Goal: Subscribe to service/newsletter

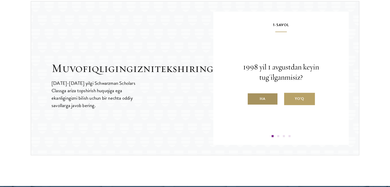
click at [260, 96] on font "Ha" at bounding box center [263, 98] width 6 height 5
click at [249, 93] on input "Ha" at bounding box center [249, 95] width 5 height 5
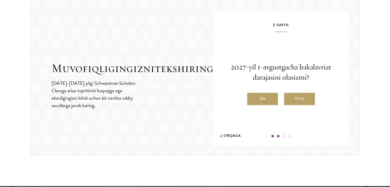
click at [249, 93] on label "Ha" at bounding box center [262, 99] width 31 height 12
click at [249, 93] on input "Ha" at bounding box center [249, 95] width 5 height 5
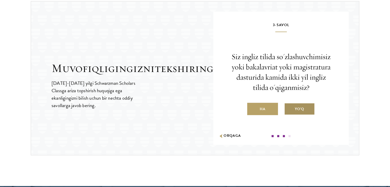
click at [284, 103] on label "Yo'q" at bounding box center [299, 109] width 31 height 12
click at [284, 104] on input "Yo'q" at bounding box center [286, 106] width 5 height 5
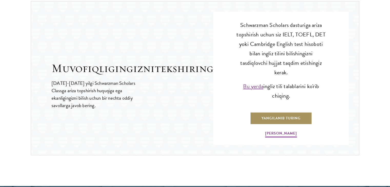
click at [263, 116] on font "Yangilanib turing" at bounding box center [281, 118] width 39 height 5
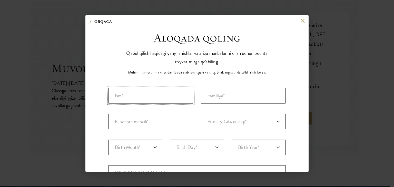
click at [189, 95] on input "Ism*" at bounding box center [151, 96] width 85 height 16
type input "[PERSON_NAME]"
type input "NORKUZIEV"
type input "[EMAIL_ADDRESS][DOMAIN_NAME]"
select select "UZ"
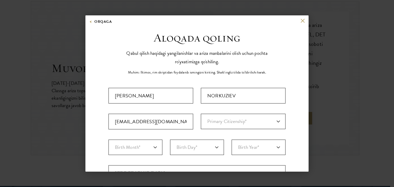
type input "Tashkent"
select select
click at [218, 121] on select "Primary Citizenship* [GEOGRAPHIC_DATA] [DEMOGRAPHIC_DATA] [DEMOGRAPHIC_DATA] [D…" at bounding box center [243, 121] width 85 height 15
select select "UZ"
click at [201, 114] on select "Primary Citizenship* [GEOGRAPHIC_DATA] [DEMOGRAPHIC_DATA] [DEMOGRAPHIC_DATA] [D…" at bounding box center [243, 121] width 85 height 15
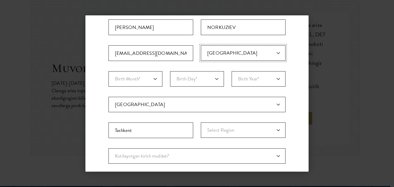
scroll to position [69, 0]
click at [152, 79] on select "Birth Month* January February March April May June July August September Octobe…" at bounding box center [136, 78] width 54 height 15
select select "05"
click at [109, 71] on select "Birth Month* January February March April May June July August September Octobe…" at bounding box center [136, 78] width 54 height 15
click at [198, 82] on select "Birth Day* 1 2 3 4 5 6 7 8 9 10 11 12 13 14 15 16 17 18 19 20 21 22 23 24 25 26…" at bounding box center [197, 78] width 54 height 15
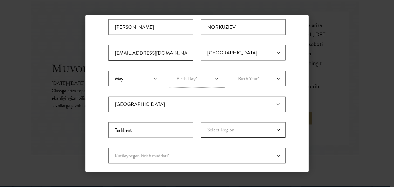
select select "01"
click at [170, 71] on select "Birth Day* 1 2 3 4 5 6 7 8 9 10 11 12 13 14 15 16 17 18 19 20 21 22 23 24 25 26…" at bounding box center [197, 78] width 54 height 15
click at [250, 81] on select "Birth Year* [DEMOGRAPHIC_DATA] [DEMOGRAPHIC_DATA] [DEMOGRAPHIC_DATA] [DEMOGRAPH…" at bounding box center [259, 78] width 54 height 15
select select "2004"
click at [232, 71] on select "Birth Year* [DEMOGRAPHIC_DATA] [DEMOGRAPHIC_DATA] [DEMOGRAPHIC_DATA] [DEMOGRAPH…" at bounding box center [259, 78] width 54 height 15
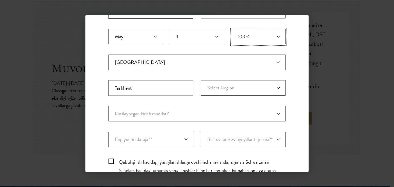
scroll to position [113, 0]
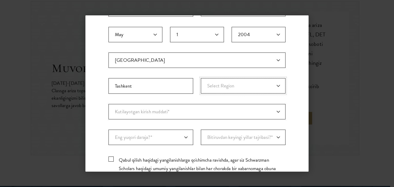
click at [260, 86] on select "Select Region [GEOGRAPHIC_DATA] [GEOGRAPHIC_DATA] [GEOGRAPHIC_DATA] [GEOGRAPHIC…" at bounding box center [243, 85] width 85 height 15
click at [187, 87] on input "Tashkent" at bounding box center [151, 86] width 85 height 16
click at [267, 87] on select "Select Region [GEOGRAPHIC_DATA] [GEOGRAPHIC_DATA] [GEOGRAPHIC_DATA] [GEOGRAPHIC…" at bounding box center [243, 85] width 85 height 15
select select "Samarqand"
click at [201, 78] on select "Select Region [GEOGRAPHIC_DATA] [GEOGRAPHIC_DATA] [GEOGRAPHIC_DATA] [GEOGRAPHIC…" at bounding box center [243, 85] width 85 height 15
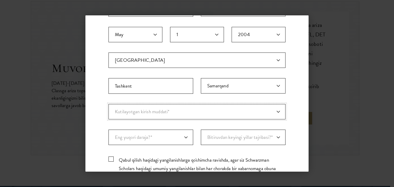
click at [187, 110] on select "Kutilayotgan kirish muddati* 2026 yil avgust (Ariza 2025 yil aprelda ochiladi) …" at bounding box center [197, 111] width 177 height 15
click at [109, 104] on select "Kutilayotgan kirish muddati* 2026 yil avgust (Ariza 2025 yil aprelda ochiladi) …" at bounding box center [197, 111] width 177 height 15
click at [182, 113] on select "Kutilayotgan kirish muddati* 2026 yil avgust (Ariza 2025 yil aprelda ochiladi) …" at bounding box center [197, 111] width 177 height 15
select select "e64b8ab3-eabb-4867-96d5-7e6b4840665f"
click at [109, 104] on select "Kutilayotgan kirish muddati* 2026 yil avgust (Ariza 2025 yil aprelda ochiladi) …" at bounding box center [197, 111] width 177 height 15
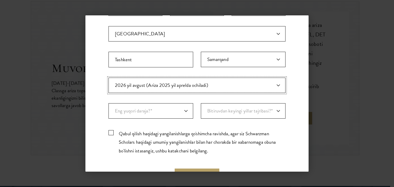
scroll to position [141, 0]
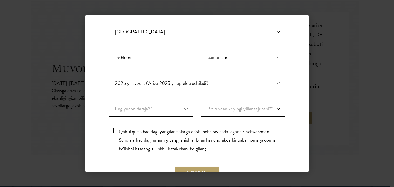
click at [186, 106] on select "Eng yuqori daraja?* PhD Bakalavr Magistrlik Hozirgi bakalavr talabasi" at bounding box center [151, 108] width 85 height 15
select select "baef124f-e103-44b1-8ca6-5d0669438e44"
click at [109, 101] on select "Eng yuqori daraja?* PhD Bakalavr Magistrlik Hozirgi bakalavr talabasi" at bounding box center [151, 108] width 85 height 15
click at [229, 110] on select "Bitiruvdan keyingi yillar tajribasi?* 1 2 3 4 5 6 7 8 9 10" at bounding box center [243, 108] width 85 height 15
click at [201, 101] on select "Bitiruvdan keyingi yillar tajribasi?* 1 2 3 4 5 6 7 8 9 10" at bounding box center [243, 108] width 85 height 15
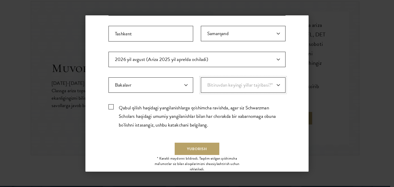
scroll to position [166, 0]
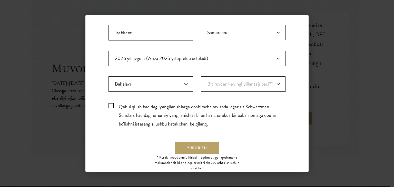
click at [173, 112] on font "Qabul qilish haqidagi yangilanishlarga qo'shimcha ravishda, agar siz Schwarzman…" at bounding box center [197, 115] width 157 height 24
click at [173, 105] on input "Qabul qilish haqidagi yangilanishlarga qo'shimcha ravishda, agar siz Schwarzman…" at bounding box center [197, 103] width 177 height 3
checkbox input "true"
click at [192, 148] on font "Yuborish" at bounding box center [197, 148] width 20 height 5
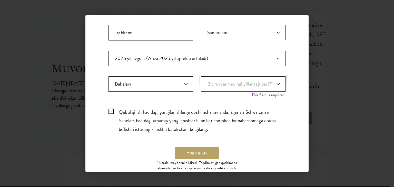
click at [252, 83] on select "Bitiruvdan keyingi yillar tajribasi?* 1 2 3 4 5 6 7 8 9 10" at bounding box center [243, 83] width 85 height 15
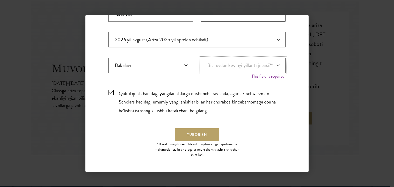
click at [251, 67] on select "Bitiruvdan keyingi yillar tajribasi?* 1 2 3 4 5 6 7 8 9 10" at bounding box center [243, 65] width 85 height 15
select select "1"
click at [201, 62] on select "Bitiruvdan keyingi yillar tajribasi?* 1 2 3 4 5 6 7 8 9 10" at bounding box center [243, 65] width 85 height 15
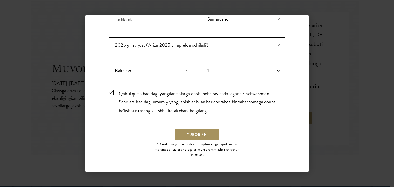
click at [200, 132] on font "Yuborish" at bounding box center [197, 134] width 20 height 5
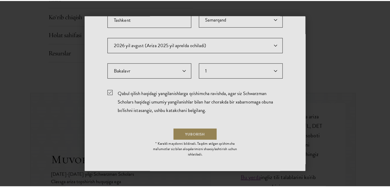
scroll to position [0, 0]
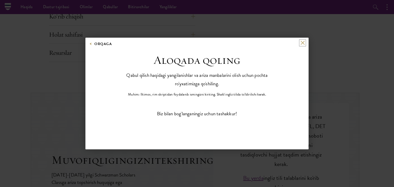
click at [301, 42] on button at bounding box center [303, 43] width 4 height 4
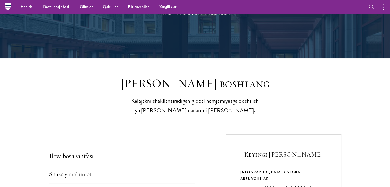
scroll to position [54, 0]
